Goal: Communication & Community: Answer question/provide support

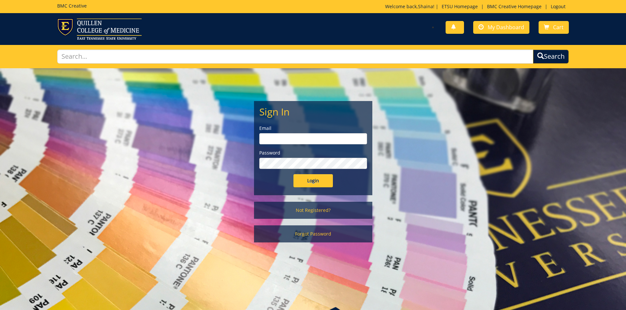
type input "[EMAIL_ADDRESS][DOMAIN_NAME]"
click at [322, 183] on input "Login" at bounding box center [312, 180] width 39 height 13
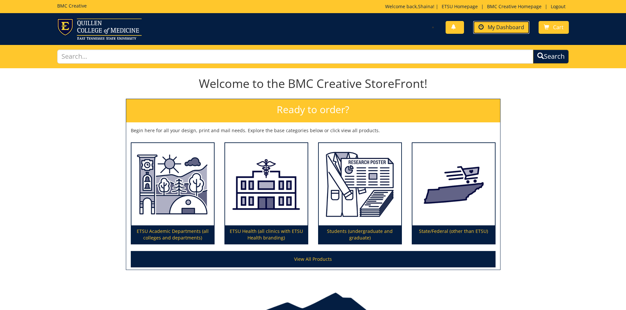
click at [502, 32] on link "My Dashboard" at bounding box center [501, 27] width 56 height 13
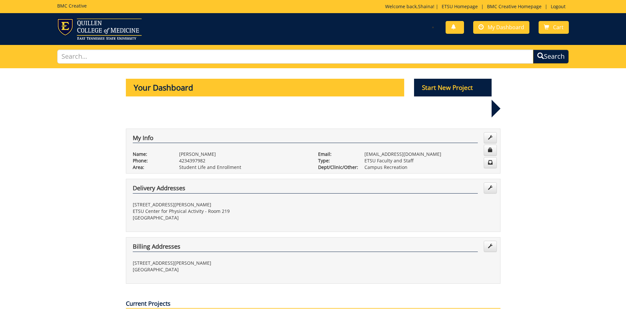
scroll to position [230, 0]
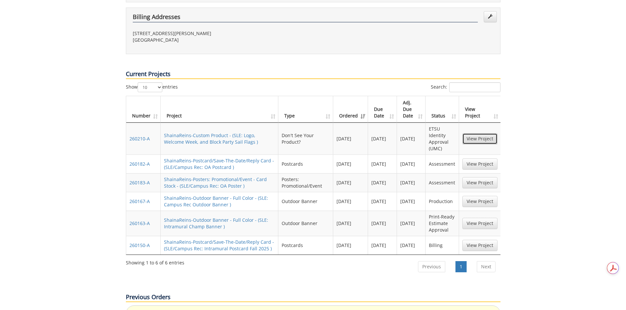
click at [479, 133] on link "View Project" at bounding box center [479, 138] width 35 height 11
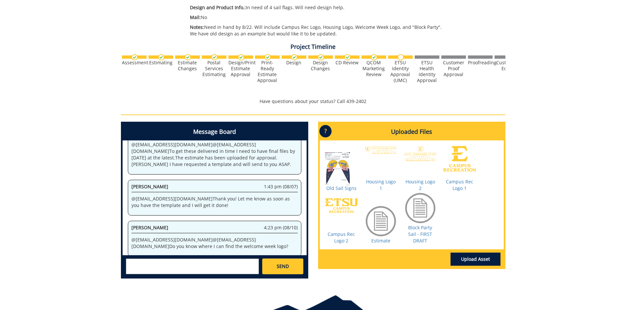
scroll to position [187, 0]
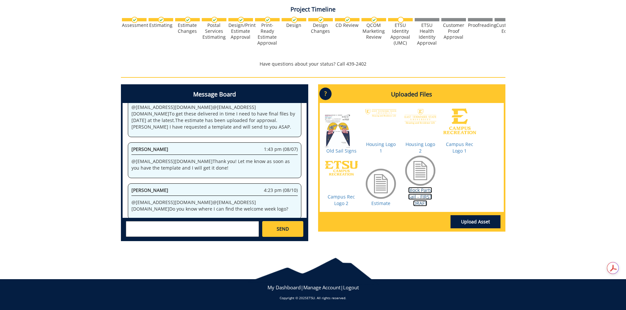
click at [424, 195] on link "Block Party Sail - FIRST DRAFT" at bounding box center [420, 196] width 24 height 19
click at [419, 196] on link "Block Party Sail - FIRST DRAFT" at bounding box center [420, 196] width 24 height 19
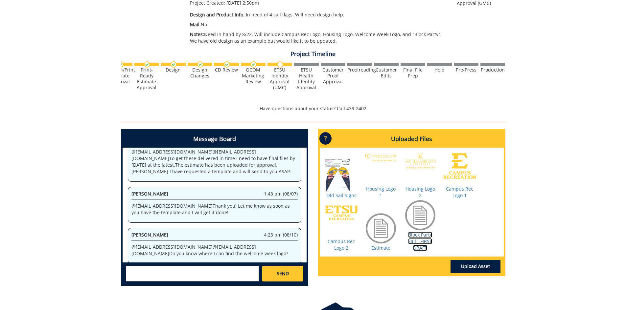
scroll to position [154, 0]
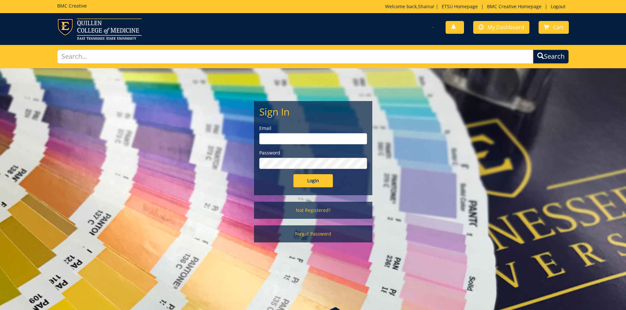
type input "reinss@etsu.edu"
click at [306, 182] on input "Login" at bounding box center [312, 180] width 39 height 13
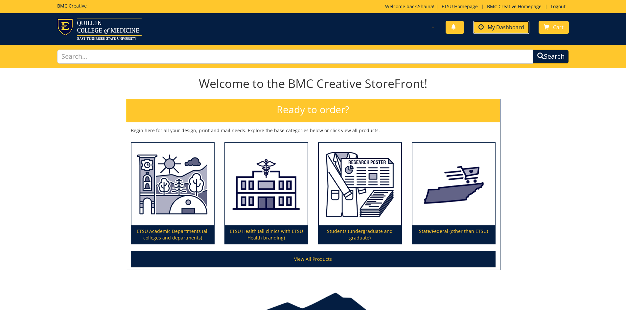
click at [508, 28] on span "My Dashboard" at bounding box center [505, 27] width 36 height 7
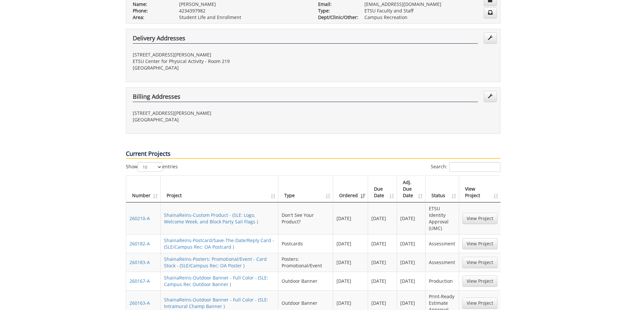
scroll to position [164, 0]
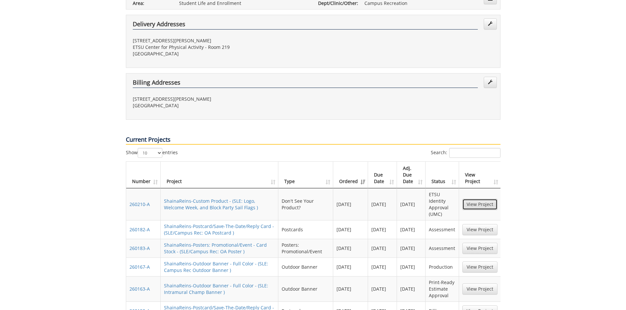
click at [478, 199] on link "View Project" at bounding box center [479, 204] width 35 height 11
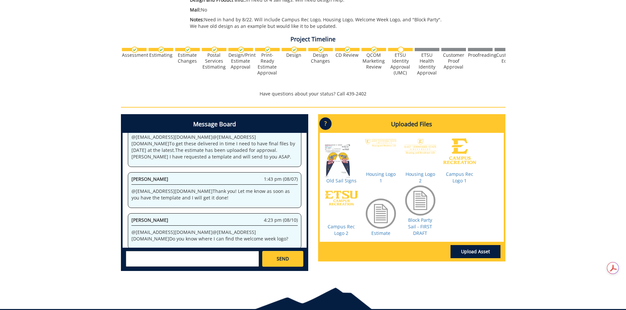
scroll to position [164, 0]
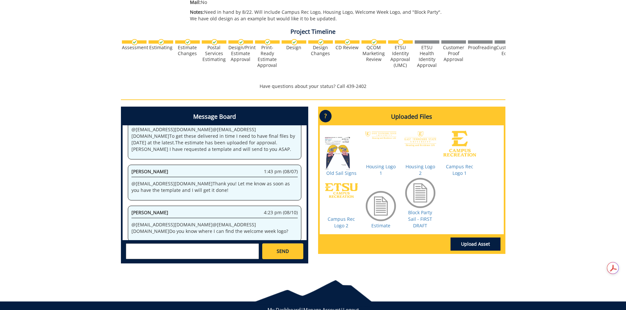
click at [209, 243] on div "SEND" at bounding box center [215, 251] width 184 height 22
click at [207, 247] on textarea at bounding box center [192, 252] width 133 height 16
click at [166, 254] on link "[PERSON_NAME] [EMAIL_ADDRESS][DOMAIN_NAME]" at bounding box center [186, 257] width 110 height 10
click at [166, 257] on textarea "@[EMAIL_ADDRESS][DOMAIN_NAME]" at bounding box center [192, 252] width 133 height 16
click at [196, 256] on textarea "@[EMAIL_ADDRESS][DOMAIN_NAME]" at bounding box center [192, 252] width 133 height 16
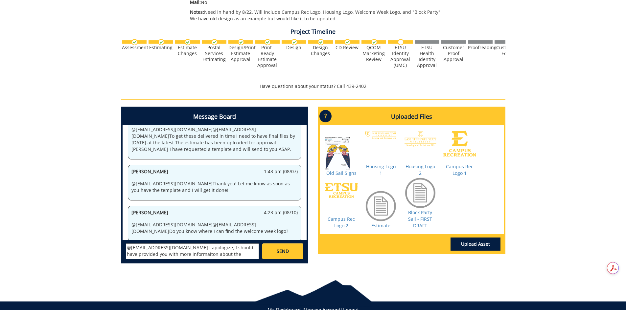
click at [157, 254] on textarea "@[EMAIL_ADDRESS][DOMAIN_NAME] I apologize, I should have provided you with more…" at bounding box center [192, 252] width 133 height 16
click at [254, 252] on textarea "@[EMAIL_ADDRESS][DOMAIN_NAME] I apologize, I should have provided you with more…" at bounding box center [192, 252] width 133 height 16
click at [220, 256] on textarea "@[EMAIL_ADDRESS][DOMAIN_NAME] I apologize, I should have provided you with more…" at bounding box center [192, 252] width 133 height 16
paste textarea "[URL][DOMAIN_NAME]"
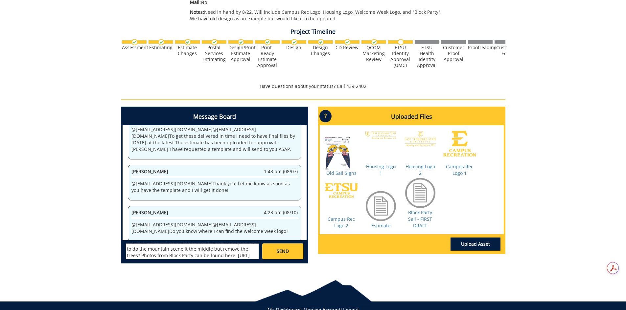
scroll to position [64, 0]
type textarea "@[EMAIL_ADDRESS][DOMAIN_NAME] I apologize, I should have provided you with more…"
click at [288, 252] on span "SEND" at bounding box center [283, 251] width 12 height 7
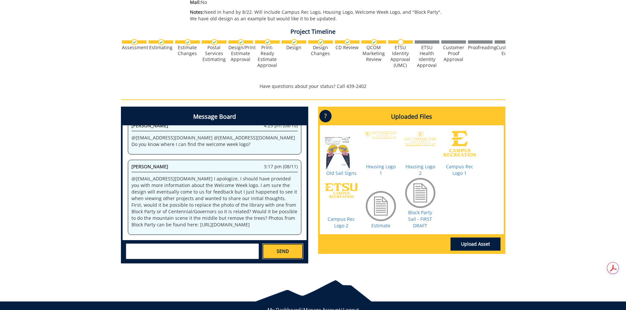
scroll to position [3075, 0]
click at [194, 252] on textarea at bounding box center [192, 252] width 133 height 16
click at [391, 263] on div "Message Board System 2:50 pm (08/04) Welcome to the Project Messenger. All mess…" at bounding box center [313, 188] width 394 height 162
